Goal: Task Accomplishment & Management: Manage account settings

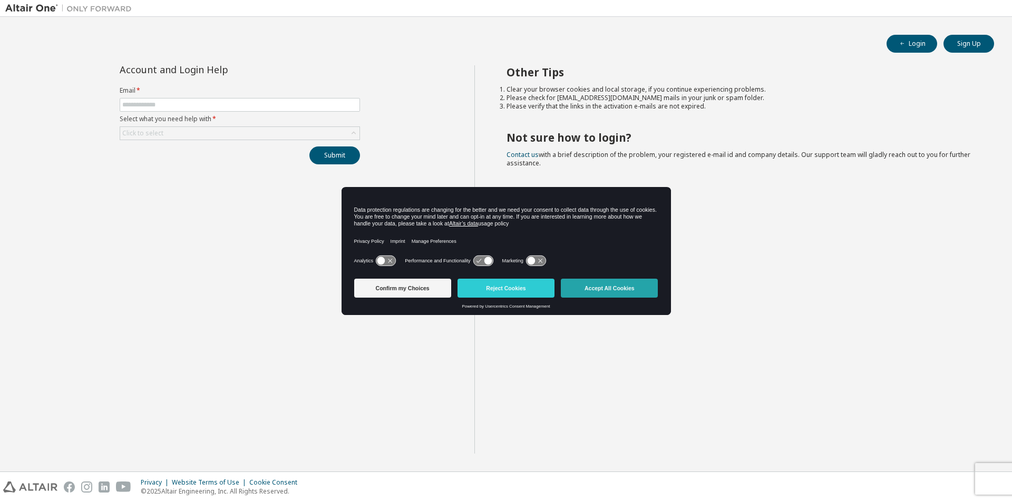
click at [603, 290] on button "Accept All Cookies" at bounding box center [609, 288] width 97 height 19
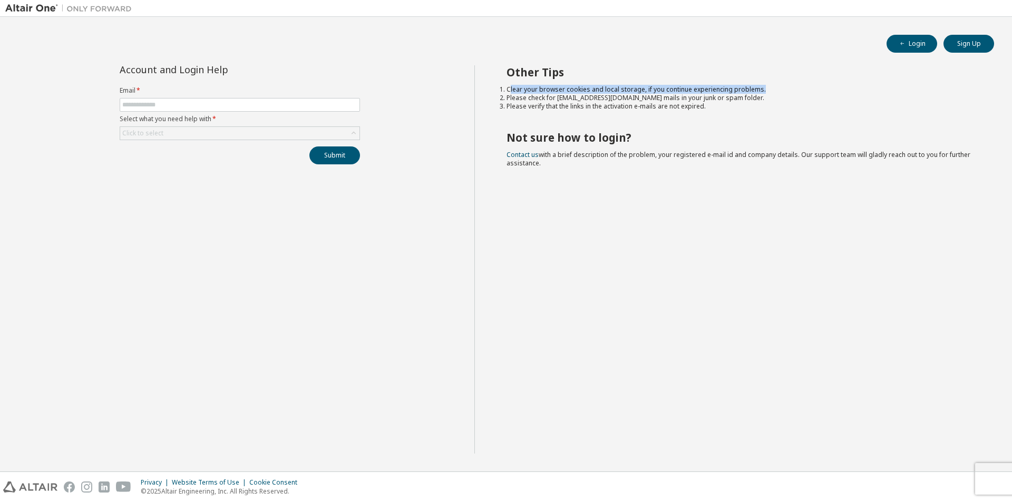
drag, startPoint x: 510, startPoint y: 90, endPoint x: 767, endPoint y: 89, distance: 257.2
click at [767, 89] on li "Clear your browser cookies and local storage, if you continue experiencing prob…" at bounding box center [740, 89] width 469 height 8
drag, startPoint x: 519, startPoint y: 99, endPoint x: 690, endPoint y: 93, distance: 171.4
click at [690, 93] on ol "Clear your browser cookies and local storage, if you continue experiencing prob…" at bounding box center [740, 97] width 469 height 25
drag, startPoint x: 523, startPoint y: 105, endPoint x: 660, endPoint y: 104, distance: 136.5
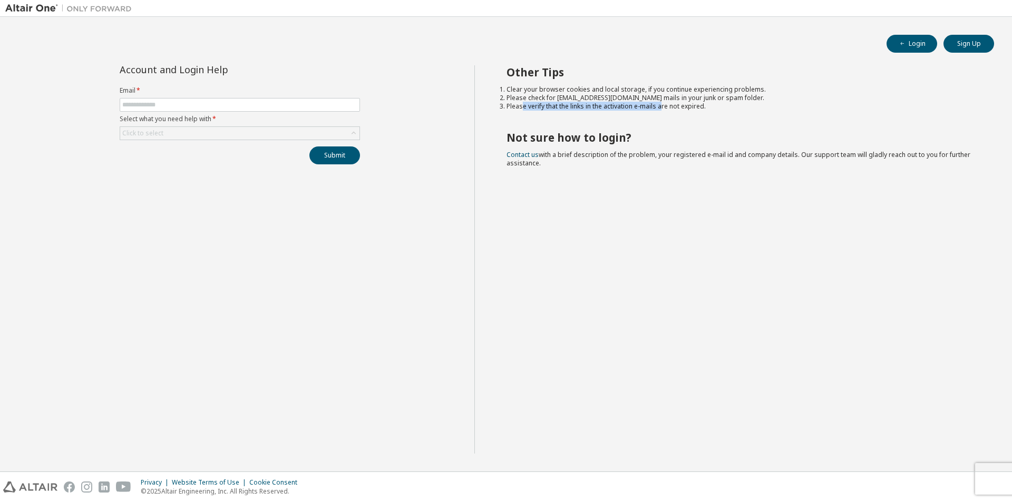
click at [660, 104] on li "Please verify that the links in the activation e-mails are not expired." at bounding box center [740, 106] width 469 height 8
click at [597, 195] on div "Other Tips Clear your browser cookies and local storage, if you continue experi…" at bounding box center [740, 259] width 533 height 388
click at [158, 135] on div "Click to select" at bounding box center [142, 133] width 41 height 8
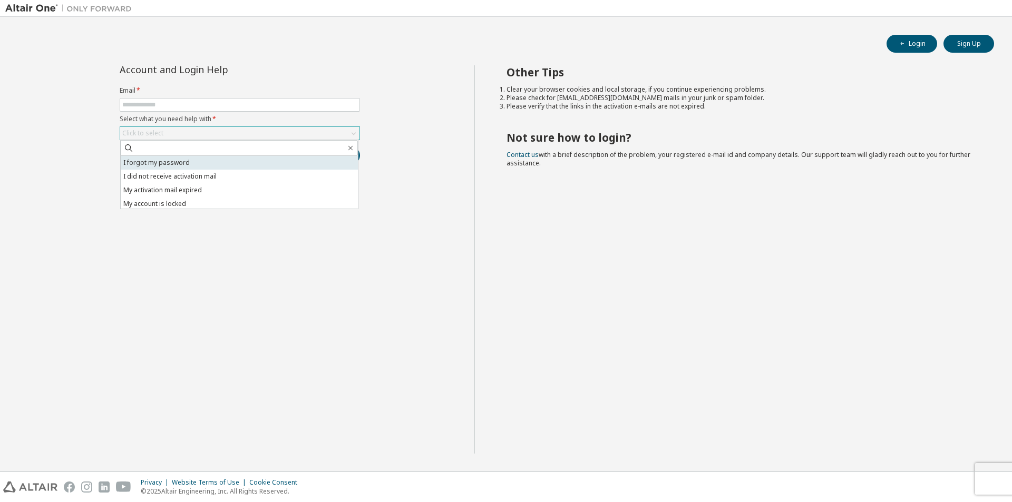
click at [141, 165] on li "I forgot my password" at bounding box center [239, 163] width 237 height 14
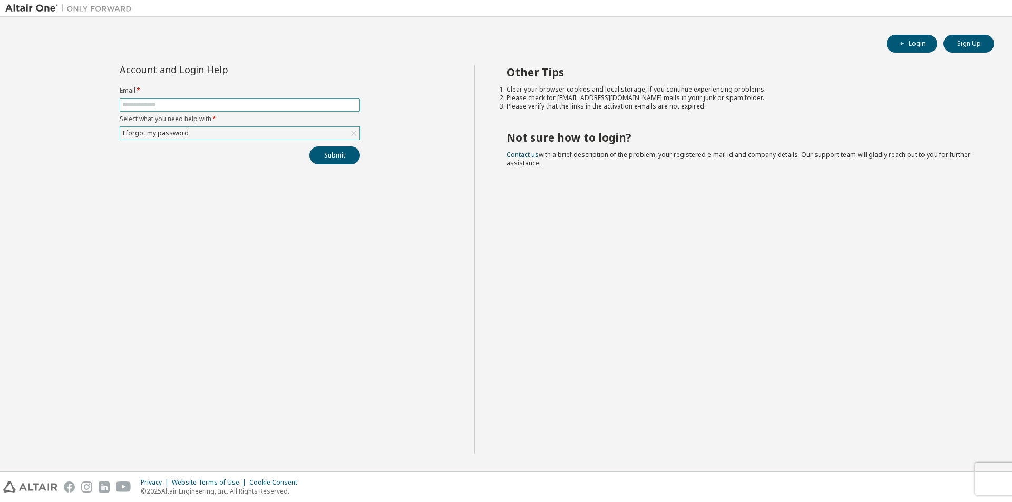
click at [143, 104] on input "text" at bounding box center [239, 105] width 235 height 8
paste input "**********"
type input "**********"
click at [333, 157] on button "Submit" at bounding box center [334, 156] width 51 height 18
click at [214, 108] on input "text" at bounding box center [239, 105] width 235 height 8
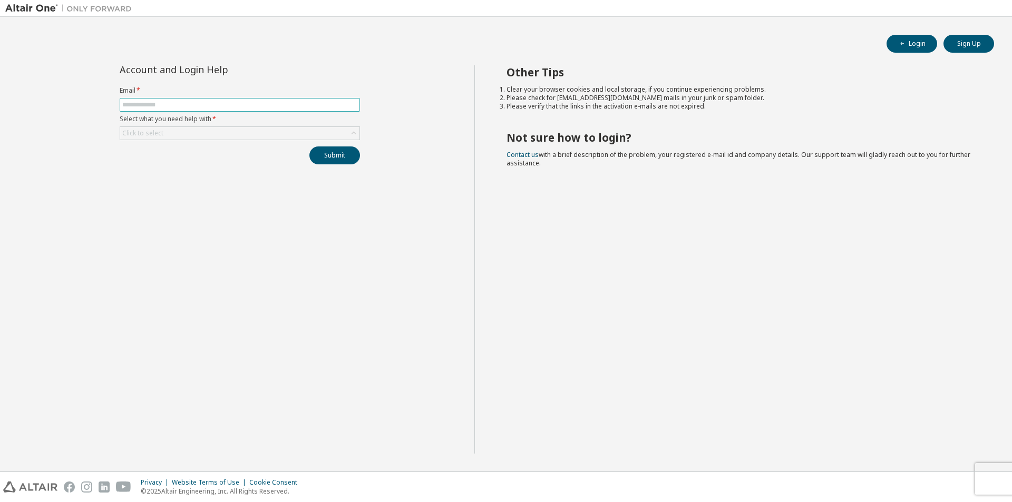
paste input "**********"
type input "**********"
click at [194, 133] on div "Click to select" at bounding box center [239, 133] width 239 height 13
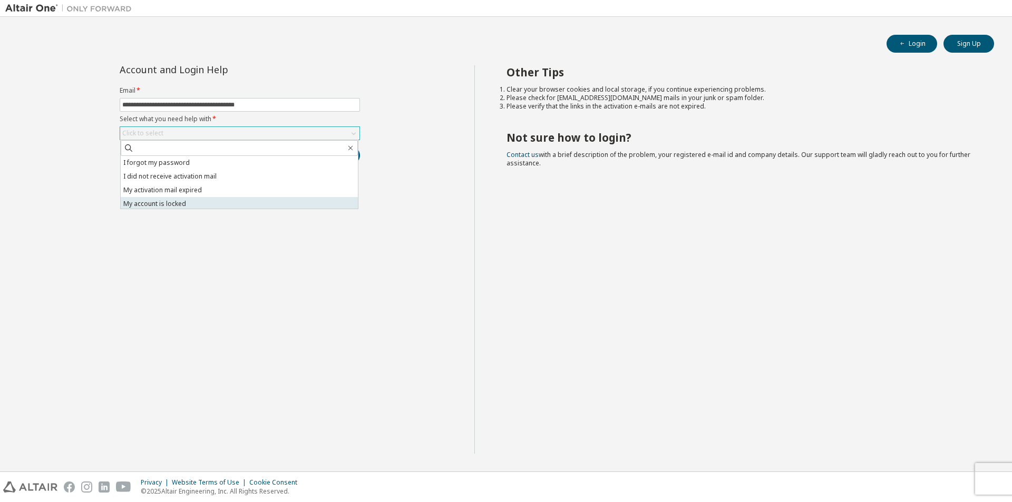
click at [148, 202] on li "My account is locked" at bounding box center [239, 204] width 237 height 14
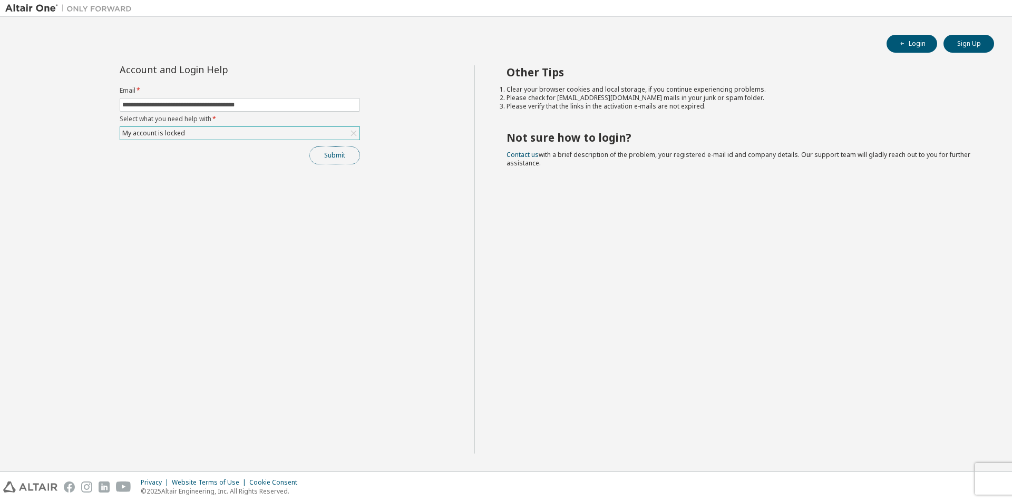
click at [330, 161] on button "Submit" at bounding box center [334, 156] width 51 height 18
click at [331, 154] on button "Submit" at bounding box center [334, 156] width 51 height 18
